Goal: Task Accomplishment & Management: Complete application form

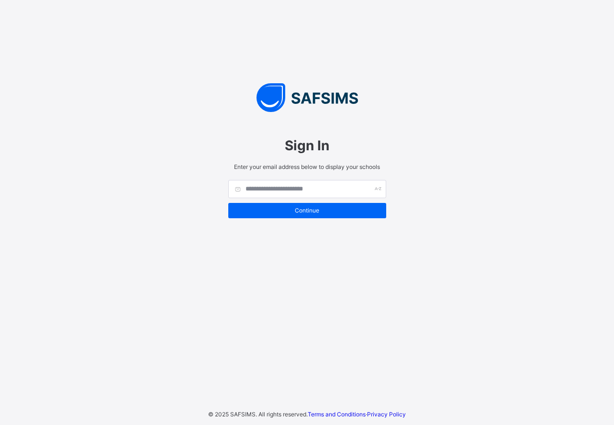
click at [405, 161] on div "Sign In Enter your email address below to display your schools Continue © 2025 …" at bounding box center [307, 212] width 614 height 425
click at [307, 194] on input "text" at bounding box center [307, 189] width 158 height 18
type input "*"
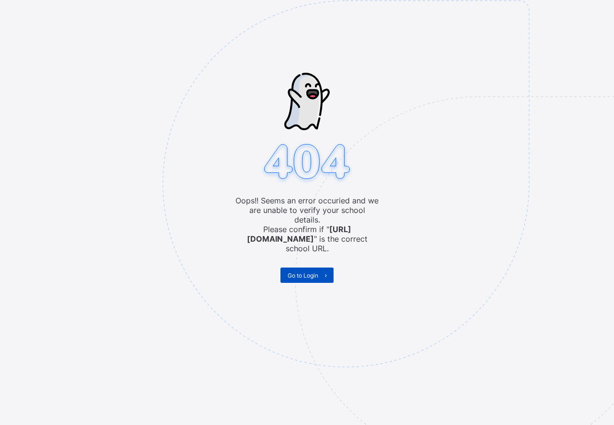
click at [309, 272] on span "Go to Login" at bounding box center [303, 275] width 31 height 7
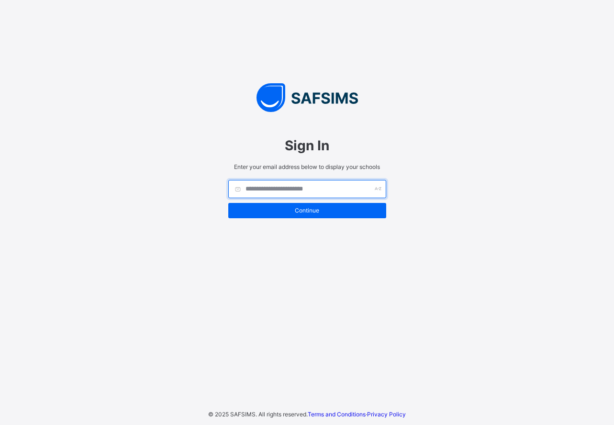
click at [293, 190] on input "text" at bounding box center [307, 189] width 158 height 18
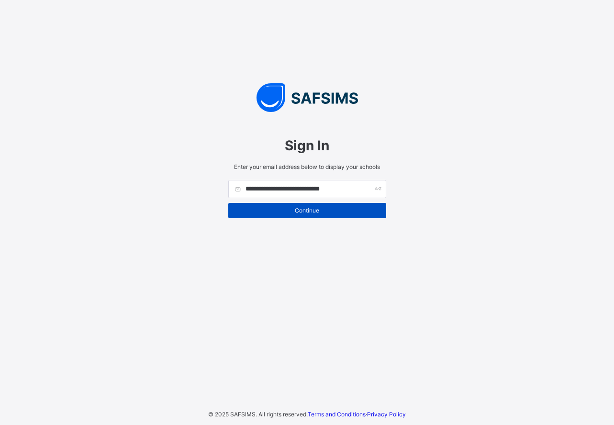
click at [307, 210] on span "Continue" at bounding box center [308, 210] width 144 height 7
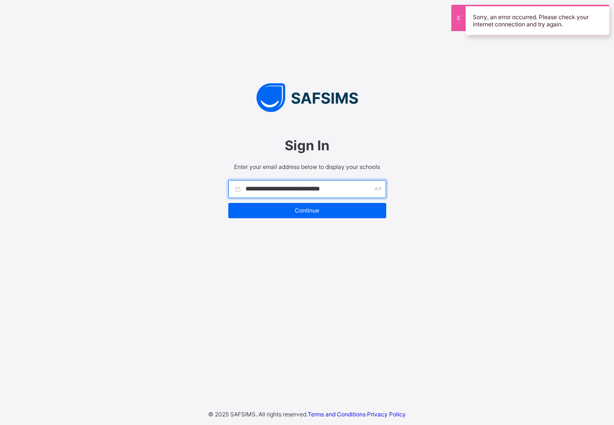
click at [259, 194] on input "**********" at bounding box center [307, 189] width 158 height 18
click at [257, 188] on input "**********" at bounding box center [307, 189] width 158 height 18
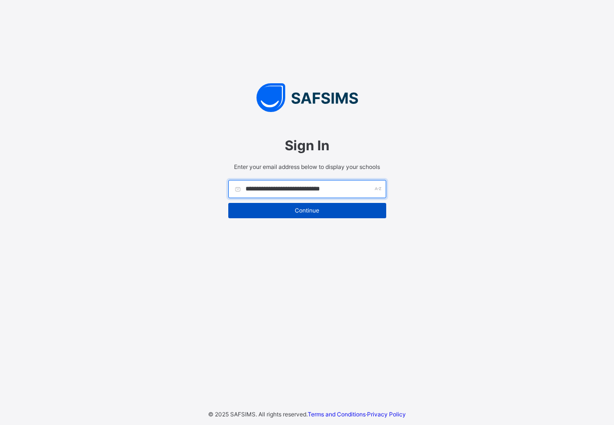
type input "**********"
click at [285, 208] on span "Continue" at bounding box center [308, 210] width 144 height 7
click at [304, 207] on span "Continue" at bounding box center [308, 210] width 144 height 7
click at [293, 210] on span "Continue" at bounding box center [308, 210] width 144 height 7
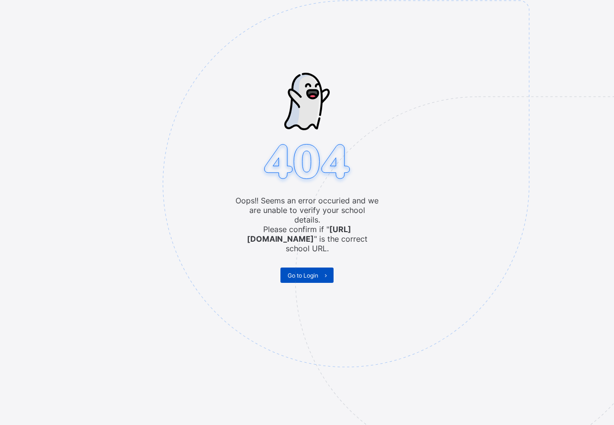
click at [321, 268] on span at bounding box center [325, 275] width 15 height 15
click at [302, 272] on span "Go to Login" at bounding box center [303, 275] width 31 height 7
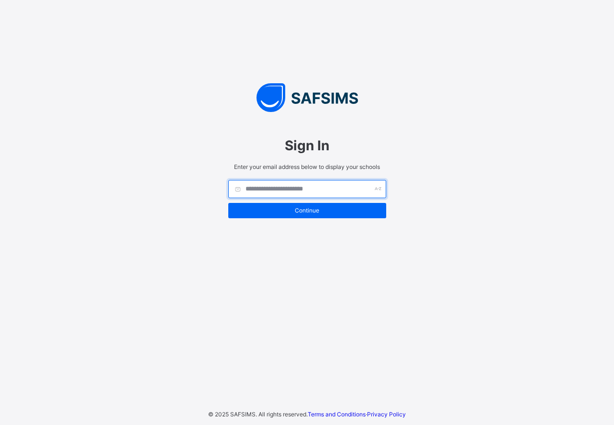
click at [381, 186] on div at bounding box center [307, 189] width 158 height 18
click at [238, 191] on input "text" at bounding box center [307, 189] width 158 height 18
